Goal: Download file/media

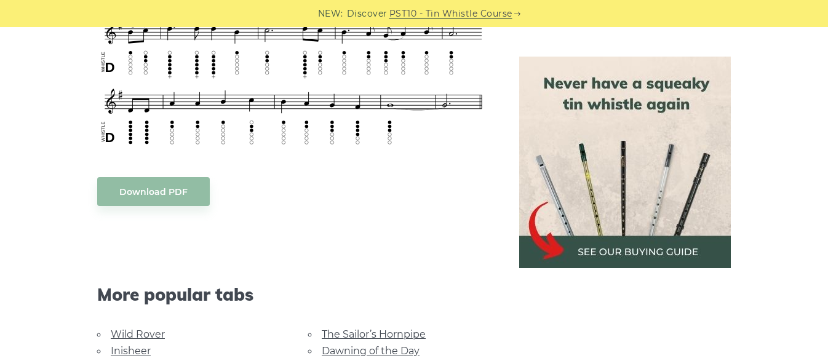
scroll to position [771, 0]
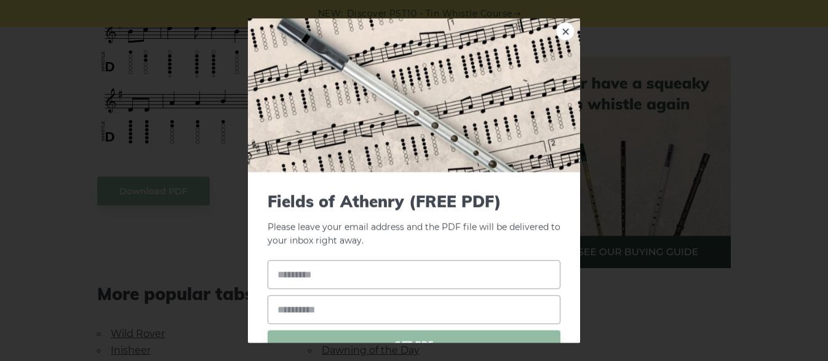
click at [161, 199] on body "NEW: Discover PST10 - Tin Whistle Course Lessons Fingering Charts Tabs & Notes …" at bounding box center [414, 279] width 828 height 2101
click at [322, 273] on input "text" at bounding box center [414, 274] width 293 height 29
type input "**********"
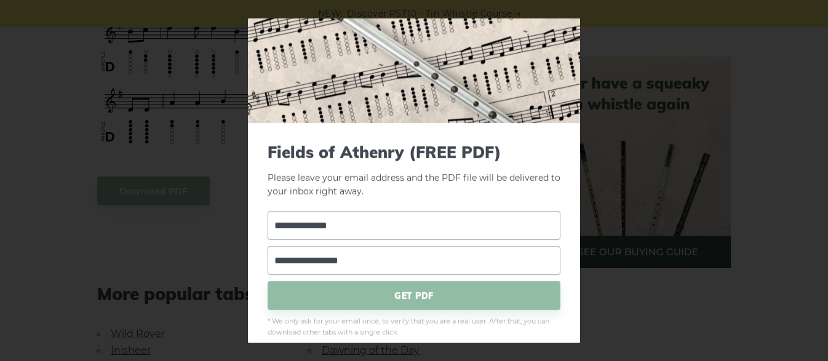
scroll to position [52, 0]
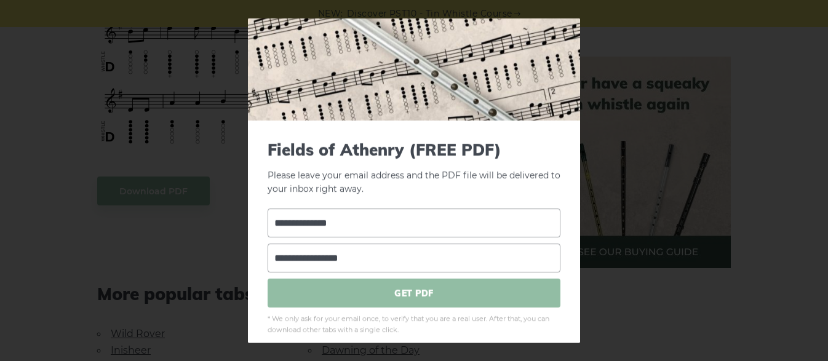
click at [381, 290] on span "GET PDF" at bounding box center [414, 293] width 293 height 29
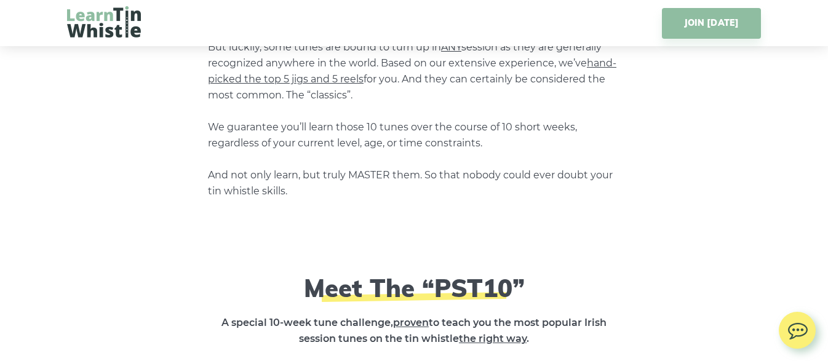
scroll to position [1688, 0]
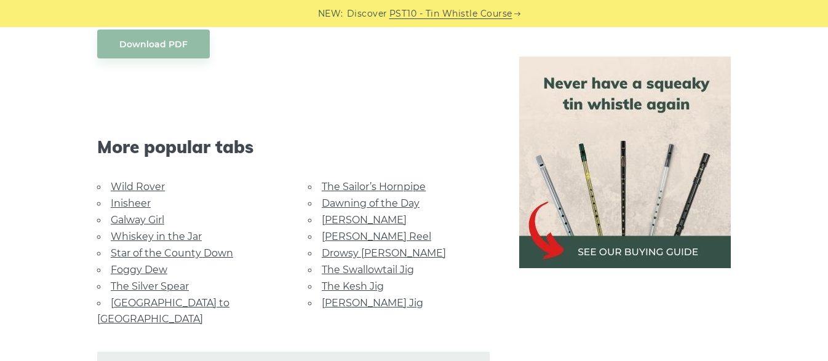
click at [140, 204] on link "Inisheer" at bounding box center [131, 204] width 40 height 12
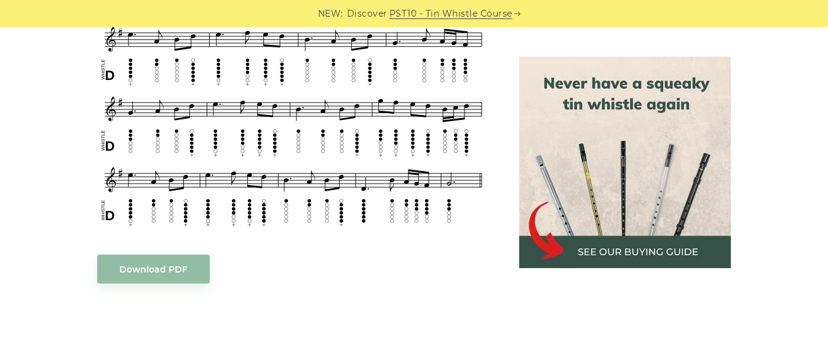
scroll to position [641, 0]
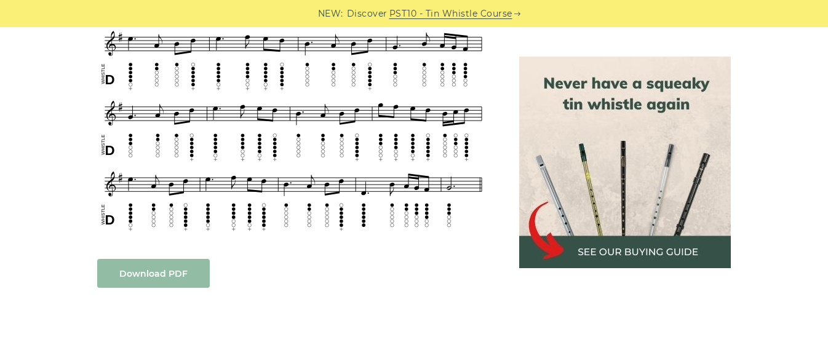
click at [166, 260] on link "Download PDF" at bounding box center [153, 273] width 113 height 29
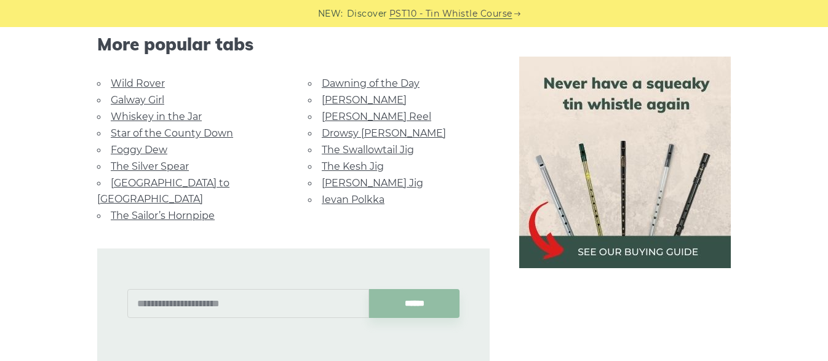
scroll to position [973, 0]
click at [156, 145] on link "Foggy Dew" at bounding box center [139, 151] width 57 height 12
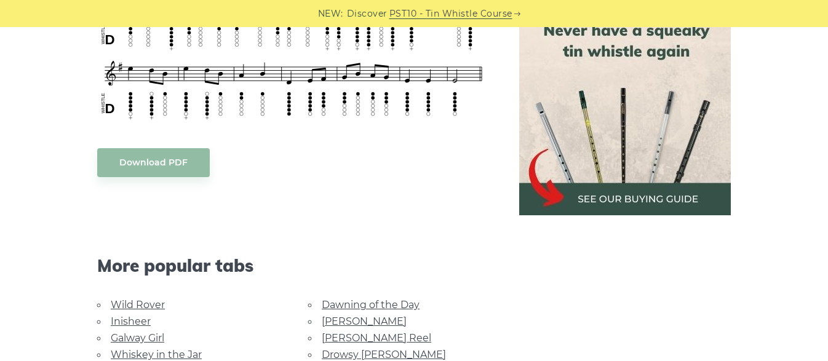
scroll to position [596, 0]
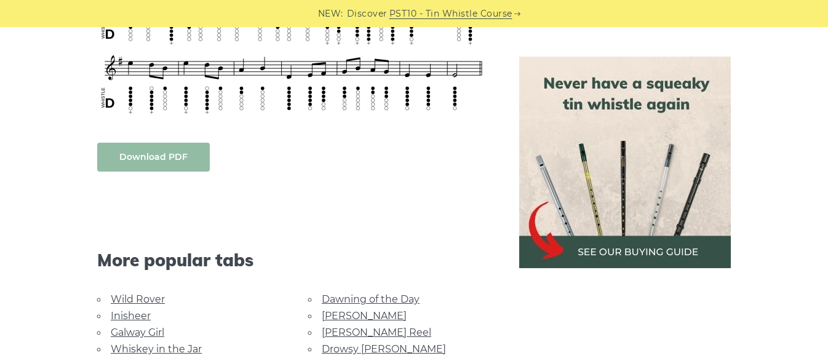
click at [154, 151] on link "Download PDF" at bounding box center [153, 157] width 113 height 29
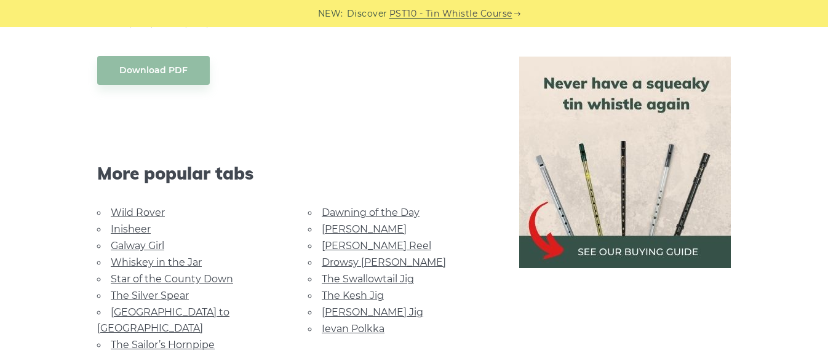
scroll to position [685, 0]
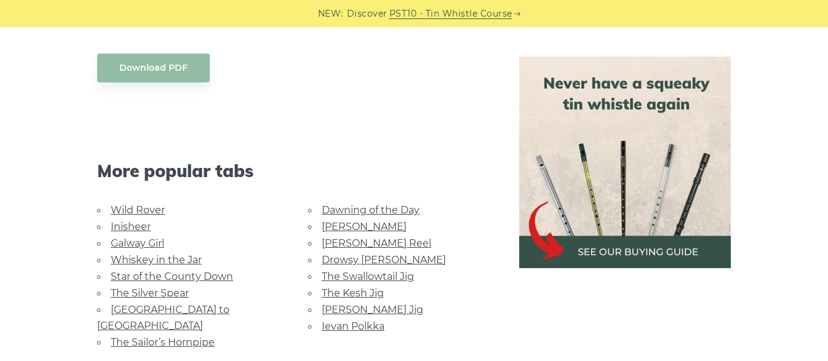
click at [211, 273] on link "Star of the County Down" at bounding box center [172, 277] width 122 height 12
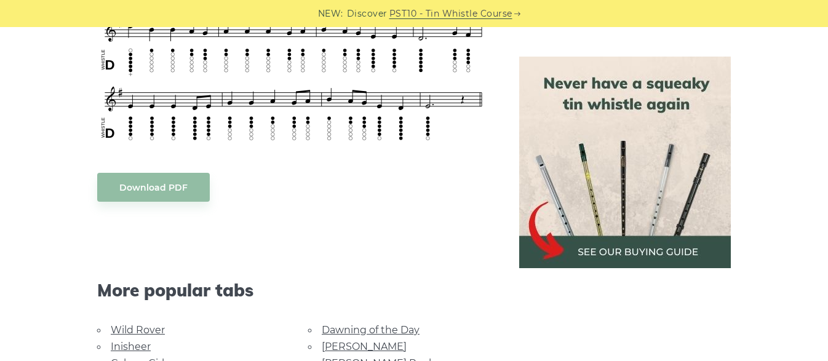
scroll to position [567, 0]
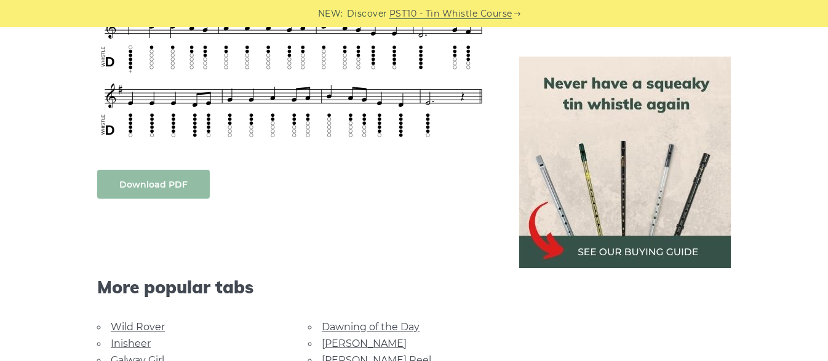
click at [177, 182] on link "Download PDF" at bounding box center [153, 184] width 113 height 29
